Goal: Task Accomplishment & Management: Use online tool/utility

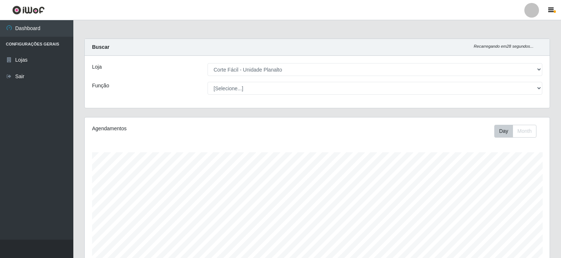
select select "202"
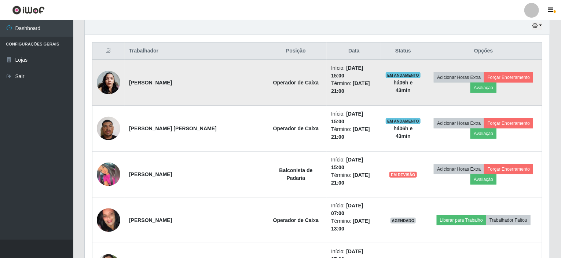
scroll to position [152, 465]
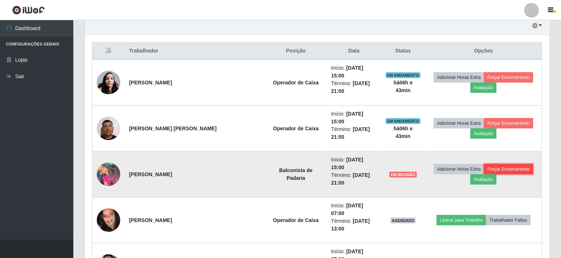
click at [499, 164] on button "Forçar Encerramento" at bounding box center [508, 169] width 49 height 10
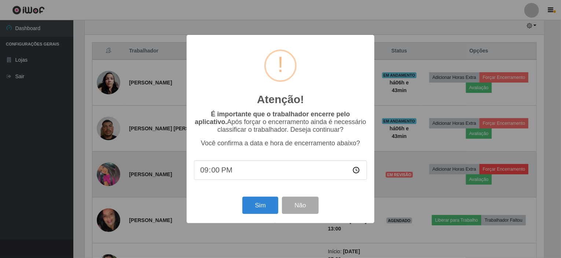
scroll to position [152, 462]
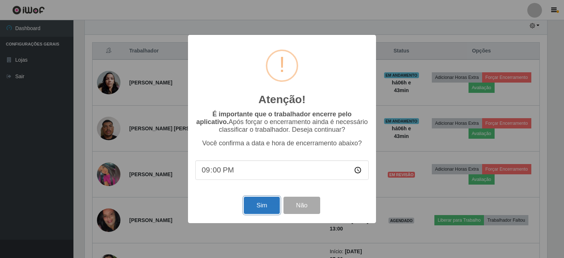
click at [271, 206] on button "Sim" at bounding box center [262, 205] width 36 height 17
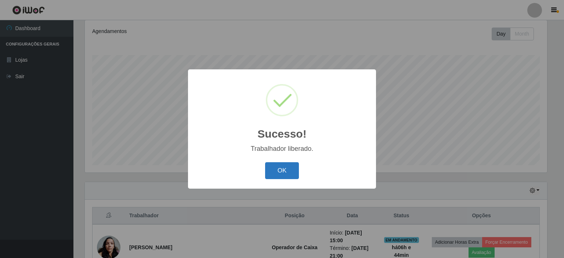
click at [295, 172] on button "OK" at bounding box center [282, 170] width 34 height 17
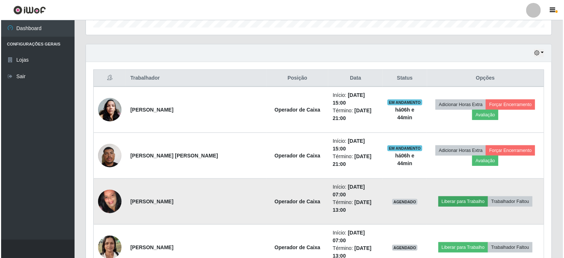
scroll to position [244, 0]
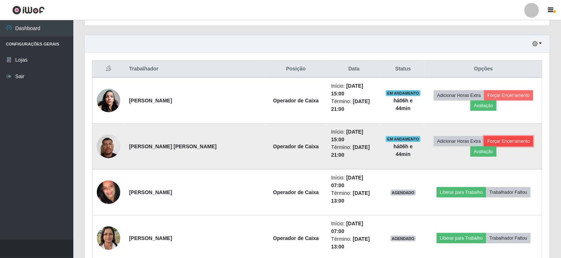
click at [517, 136] on button "Forçar Encerramento" at bounding box center [508, 141] width 49 height 10
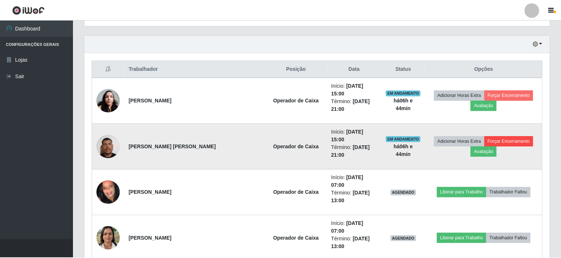
scroll to position [152, 462]
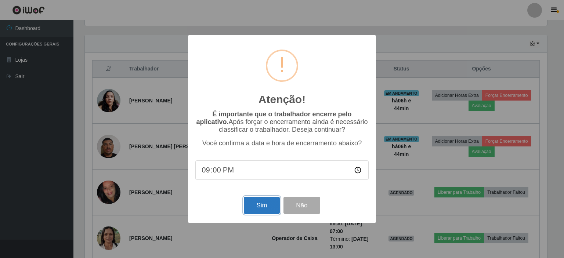
click at [274, 208] on button "Sim" at bounding box center [262, 205] width 36 height 17
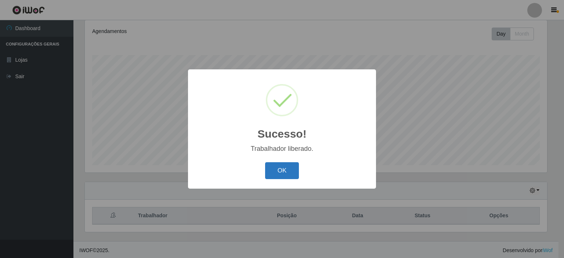
click at [287, 170] on button "OK" at bounding box center [282, 170] width 34 height 17
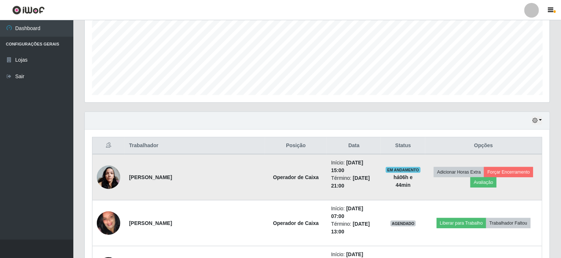
scroll to position [171, 0]
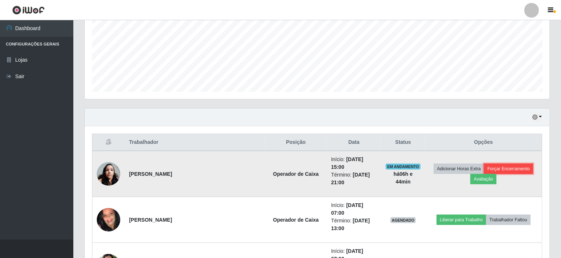
click at [499, 164] on button "Forçar Encerramento" at bounding box center [508, 169] width 49 height 10
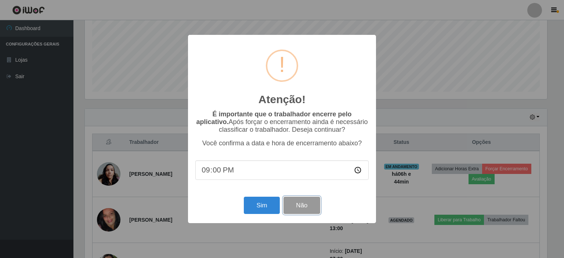
click at [302, 202] on button "Não" at bounding box center [301, 205] width 36 height 17
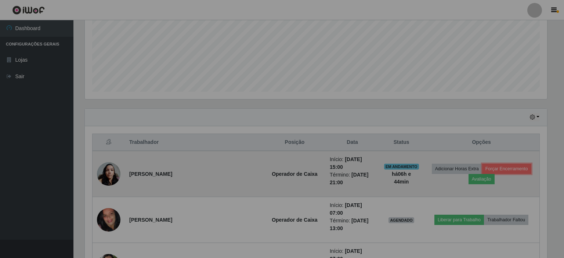
scroll to position [152, 465]
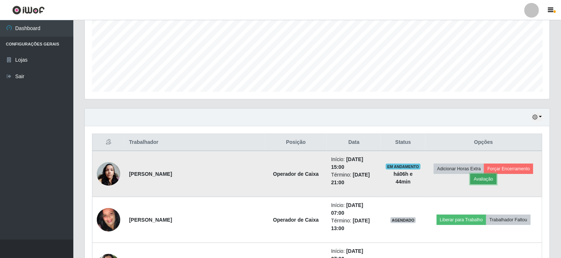
click at [483, 174] on button "Avaliação" at bounding box center [484, 179] width 26 height 10
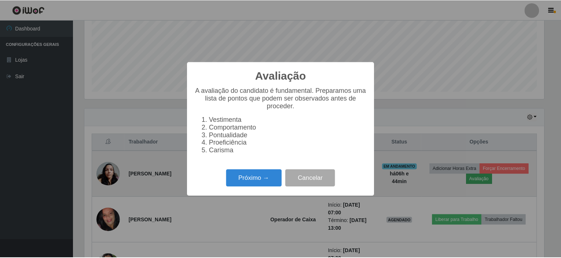
scroll to position [152, 462]
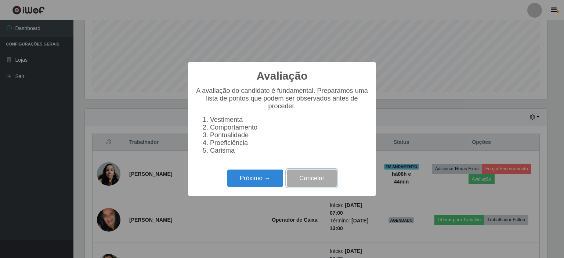
click at [313, 181] on button "Cancelar" at bounding box center [312, 178] width 50 height 17
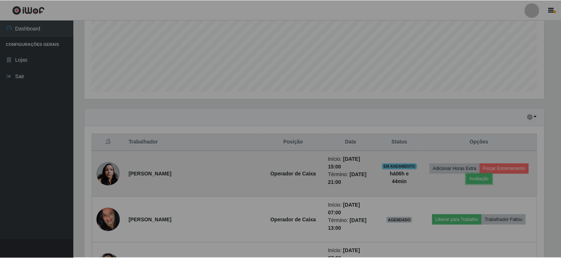
scroll to position [0, 0]
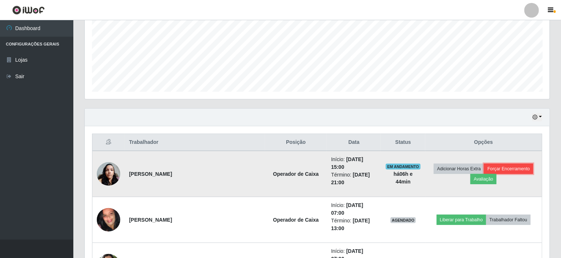
click at [498, 164] on button "Forçar Encerramento" at bounding box center [508, 169] width 49 height 10
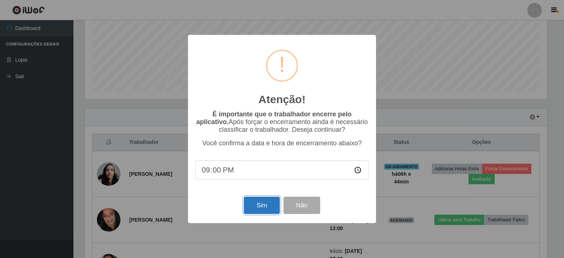
click at [275, 214] on button "Sim" at bounding box center [262, 205] width 36 height 17
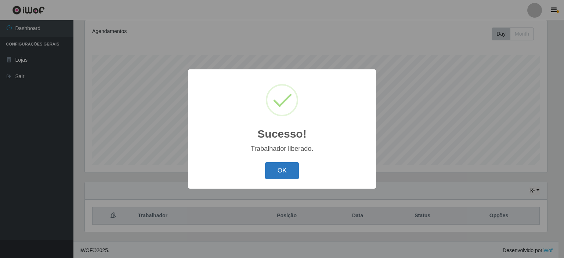
click at [293, 171] on button "OK" at bounding box center [282, 170] width 34 height 17
